Goal: Task Accomplishment & Management: Use online tool/utility

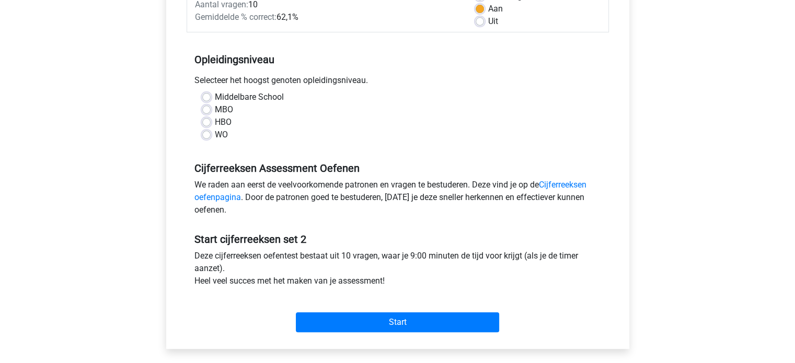
scroll to position [157, 0]
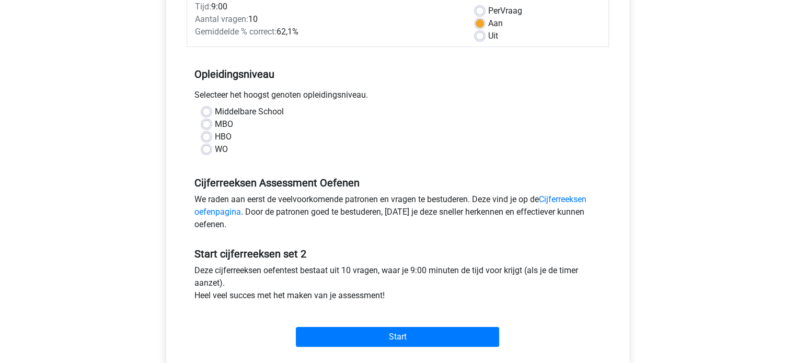
click at [215, 113] on label "Middelbare School" at bounding box center [249, 112] width 69 height 13
click at [207, 113] on input "Middelbare School" at bounding box center [206, 111] width 8 height 10
radio input "true"
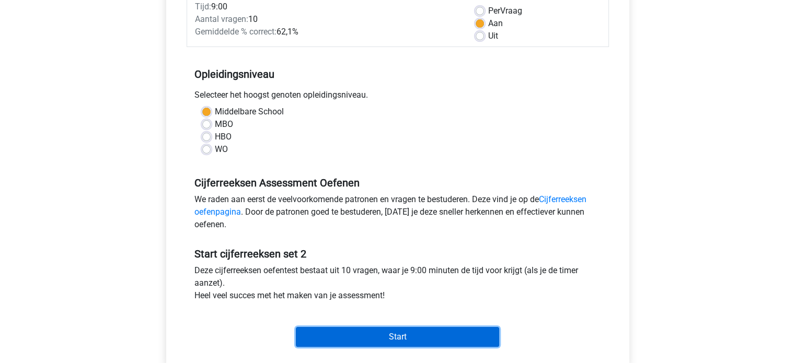
click at [446, 335] on input "Start" at bounding box center [397, 337] width 203 height 20
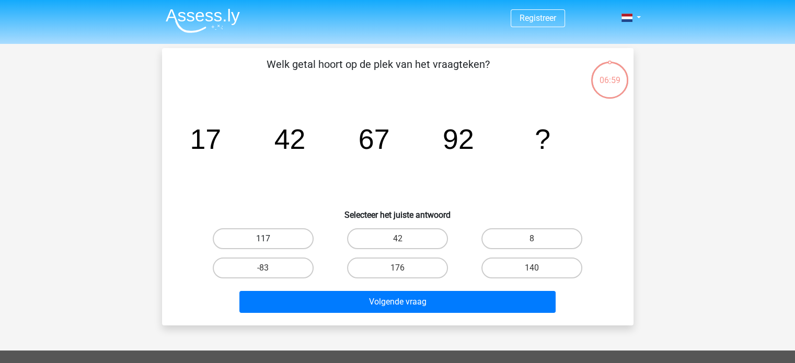
click at [273, 240] on label "117" at bounding box center [263, 238] width 101 height 21
click at [270, 240] on input "117" at bounding box center [266, 242] width 7 height 7
radio input "true"
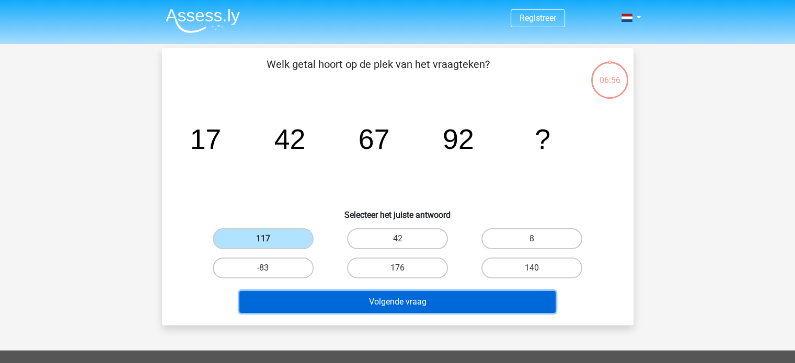
drag, startPoint x: 358, startPoint y: 301, endPoint x: 359, endPoint y: 293, distance: 7.9
click at [358, 295] on button "Volgende vraag" at bounding box center [397, 302] width 316 height 22
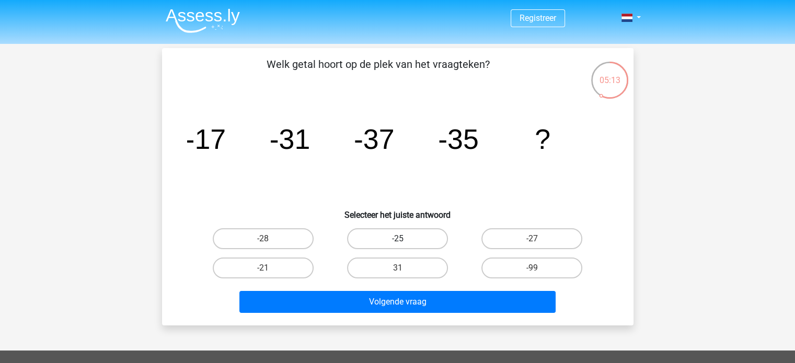
click at [376, 240] on label "-25" at bounding box center [397, 238] width 101 height 21
click at [397, 240] on input "-25" at bounding box center [400, 242] width 7 height 7
radio input "true"
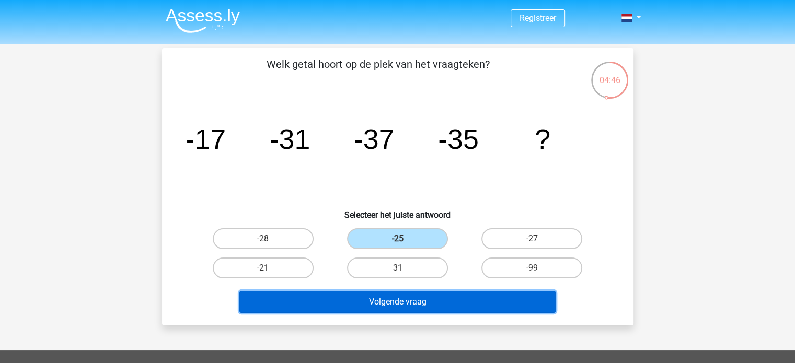
click at [379, 304] on button "Volgende vraag" at bounding box center [397, 302] width 316 height 22
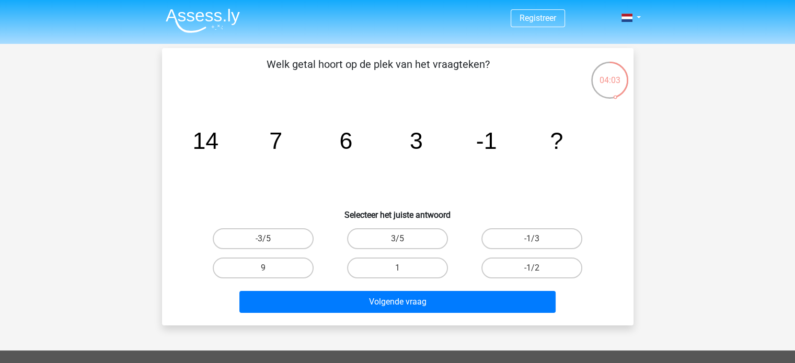
click at [539, 268] on div "-1/2" at bounding box center [532, 268] width 126 height 21
click at [535, 266] on label "-1/2" at bounding box center [532, 268] width 101 height 21
click at [535, 268] on input "-1/2" at bounding box center [535, 271] width 7 height 7
radio input "true"
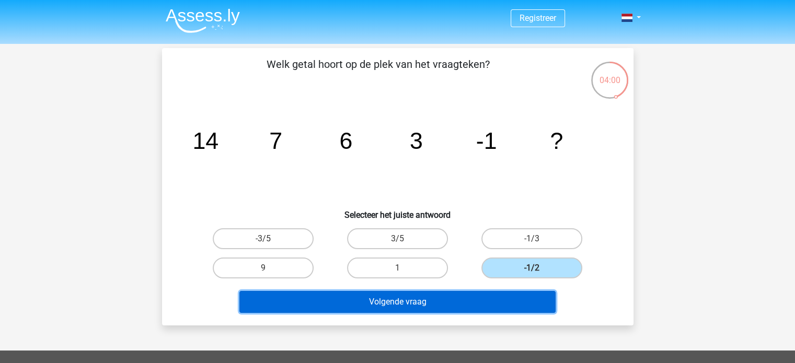
click at [374, 300] on button "Volgende vraag" at bounding box center [397, 302] width 316 height 22
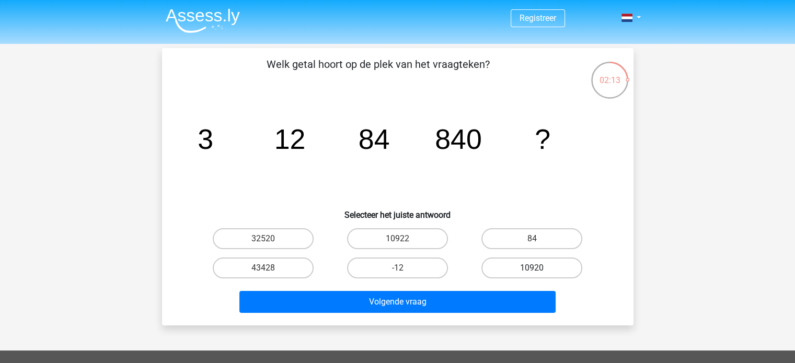
click at [529, 271] on label "10920" at bounding box center [532, 268] width 101 height 21
click at [532, 271] on input "10920" at bounding box center [535, 271] width 7 height 7
radio input "true"
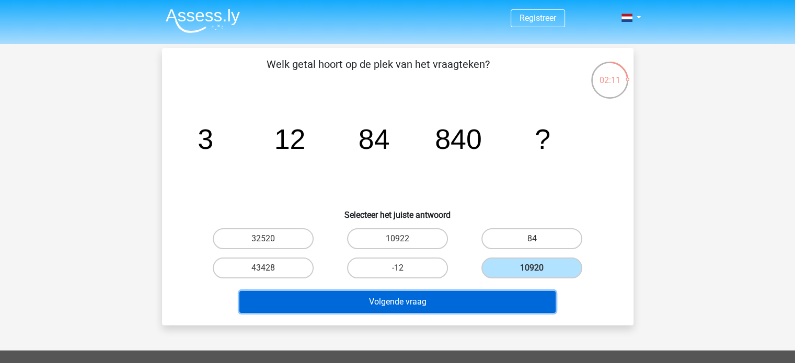
click at [416, 304] on button "Volgende vraag" at bounding box center [397, 302] width 316 height 22
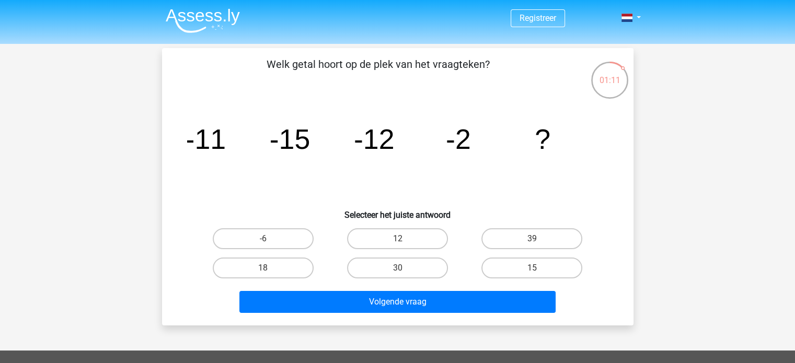
click at [257, 239] on label "-6" at bounding box center [263, 238] width 101 height 21
click at [263, 239] on input "-6" at bounding box center [266, 242] width 7 height 7
radio input "true"
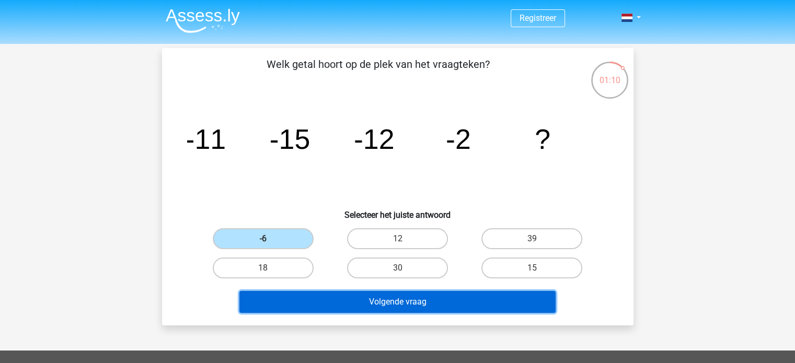
click at [401, 303] on button "Volgende vraag" at bounding box center [397, 302] width 316 height 22
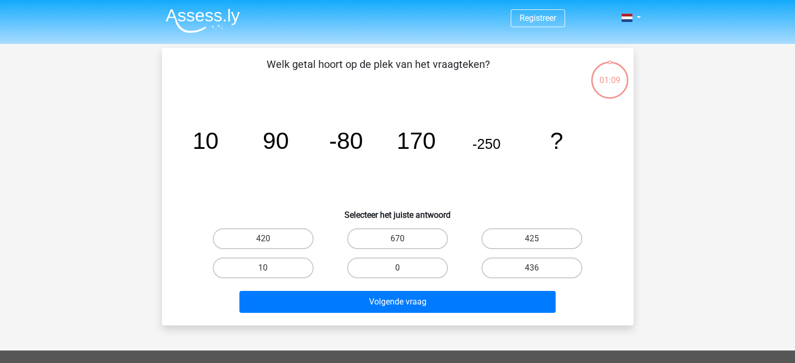
scroll to position [48, 0]
